Goal: Transaction & Acquisition: Purchase product/service

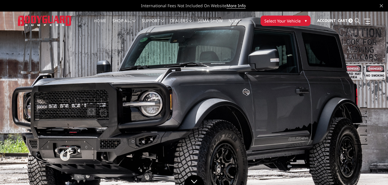
click at [357, 19] on icon at bounding box center [356, 20] width 5 height 5
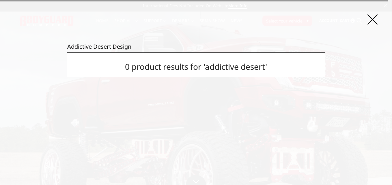
type input "addictive desert design"
click at [325, 53] on input "Search" at bounding box center [325, 53] width 0 height 0
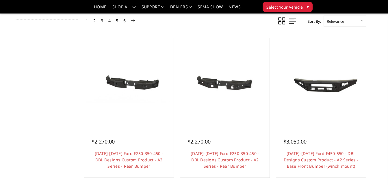
scroll to position [66, 0]
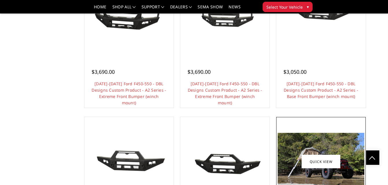
scroll to position [447, 0]
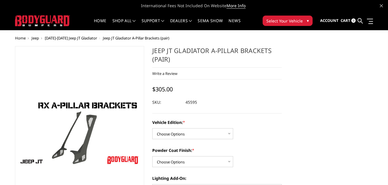
scroll to position [3, 0]
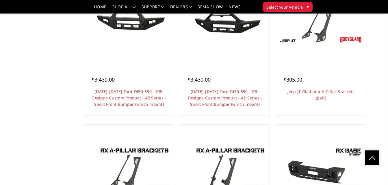
scroll to position [573, 0]
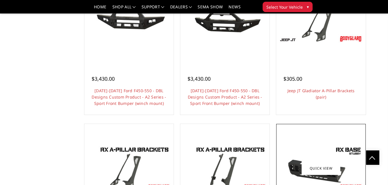
click at [369, 127] on section "Refine by No filters applied Browse by & Category Hide Filters Show Filters 133…" at bounding box center [194, 28] width 364 height 1082
click at [361, 153] on img at bounding box center [320, 168] width 86 height 48
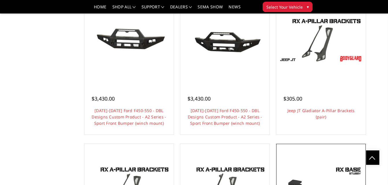
scroll to position [531, 0]
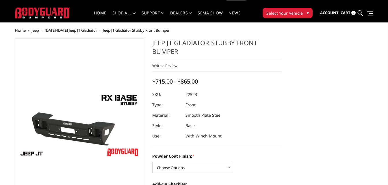
scroll to position [12, 0]
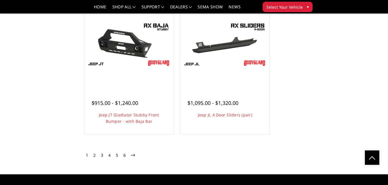
scroll to position [985, 0]
